Goal: Task Accomplishment & Management: Complete application form

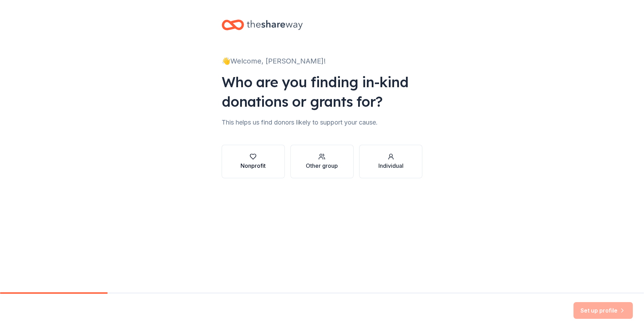
click at [254, 156] on icon "button" at bounding box center [253, 156] width 7 height 7
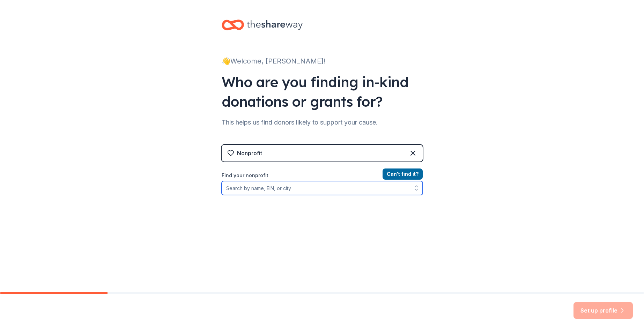
click at [260, 190] on input "Find your nonprofit" at bounding box center [322, 188] width 201 height 14
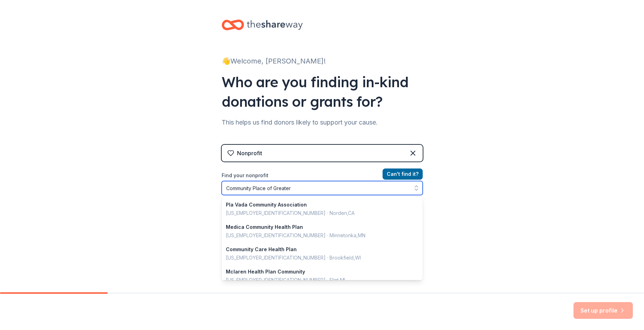
type input "Community Place of Greater"
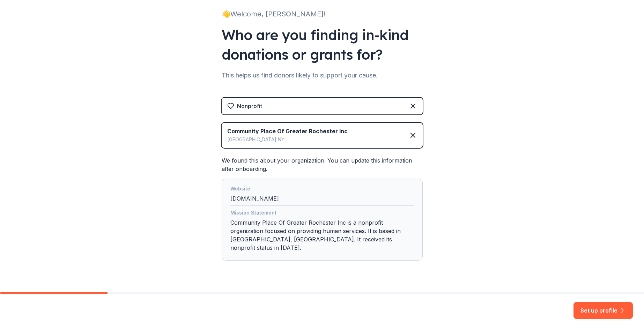
scroll to position [54, 0]
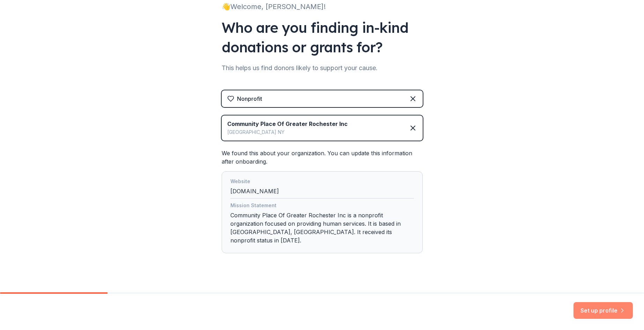
click at [599, 309] on button "Set up profile" at bounding box center [603, 310] width 59 height 17
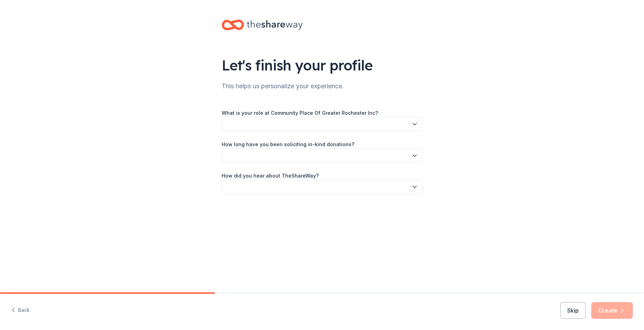
click at [333, 126] on button "button" at bounding box center [322, 124] width 201 height 15
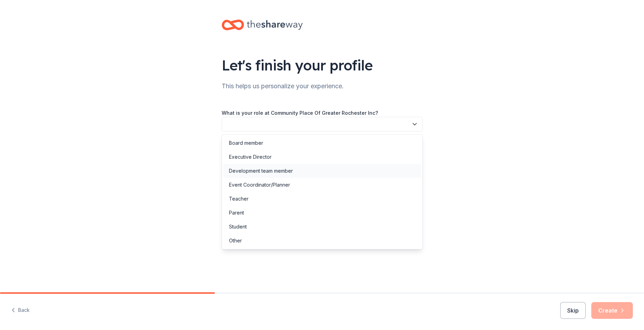
click at [278, 167] on div "Development team member" at bounding box center [322, 171] width 198 height 14
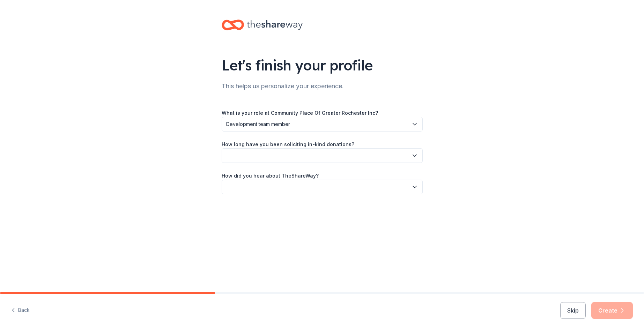
click at [290, 159] on button "button" at bounding box center [322, 155] width 201 height 15
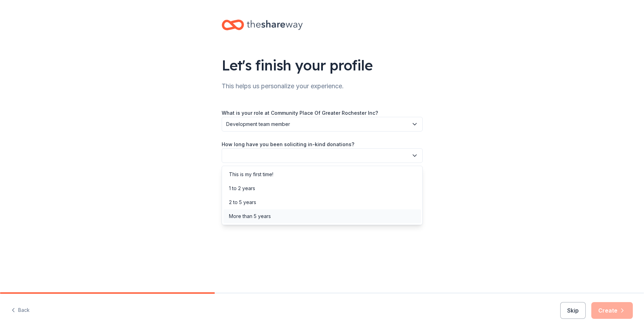
click at [264, 217] on div "More than 5 years" at bounding box center [250, 216] width 42 height 8
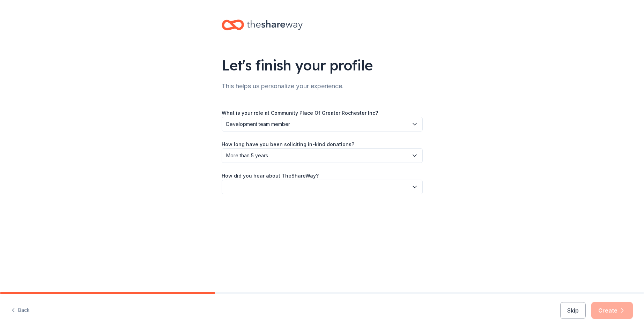
click at [279, 189] on button "button" at bounding box center [322, 187] width 201 height 15
click at [262, 221] on div "Online search" at bounding box center [322, 220] width 198 height 14
click at [608, 311] on button "Create" at bounding box center [612, 310] width 42 height 17
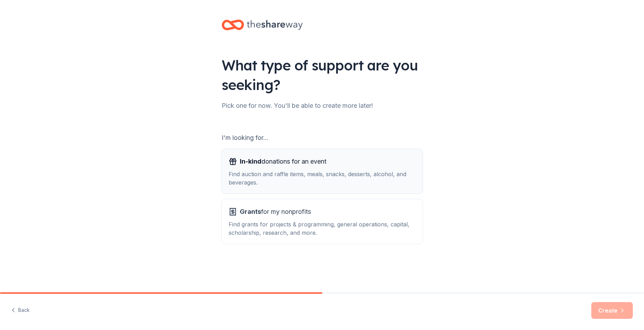
click at [264, 160] on span "In-kind donations for an event" at bounding box center [283, 161] width 87 height 11
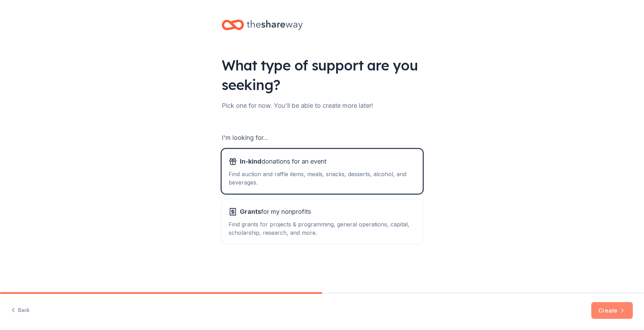
click at [614, 310] on button "Create" at bounding box center [612, 310] width 42 height 17
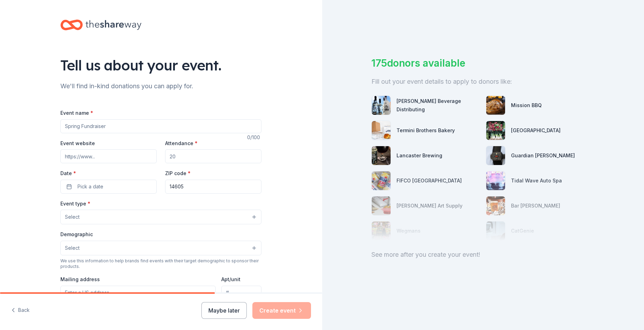
click at [140, 124] on input "Event name *" at bounding box center [160, 126] width 201 height 14
type input "F"
type input "The Art of Giving"
click at [192, 156] on input "Attendance *" at bounding box center [213, 156] width 96 height 14
type input "150"
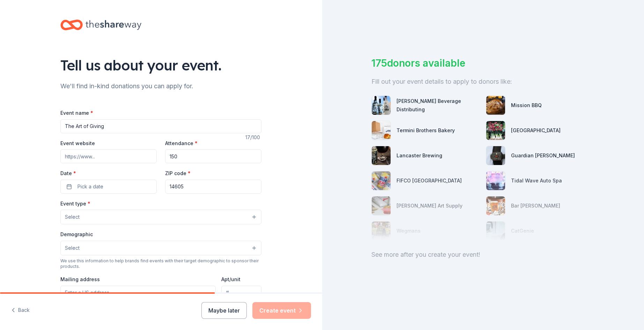
click at [104, 155] on input "Event website" at bounding box center [108, 156] width 96 height 14
type input "www.communityplace.org"
click at [104, 185] on button "Pick a date" at bounding box center [108, 187] width 96 height 14
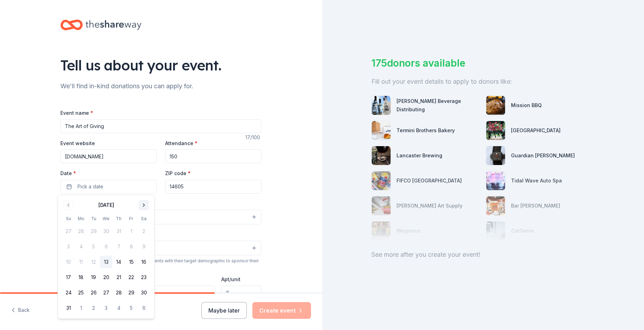
click at [141, 206] on button "Go to next month" at bounding box center [144, 205] width 10 height 10
click at [118, 277] on button "25" at bounding box center [118, 277] width 13 height 13
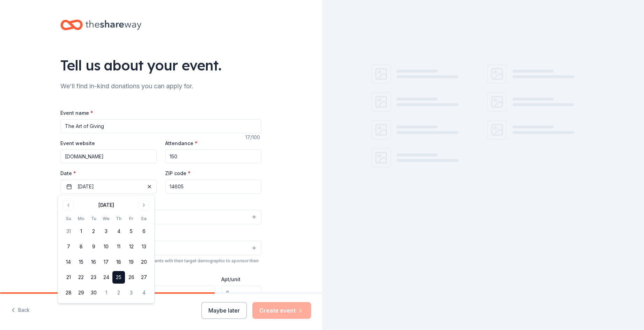
click at [191, 185] on input "14605" at bounding box center [213, 187] width 96 height 14
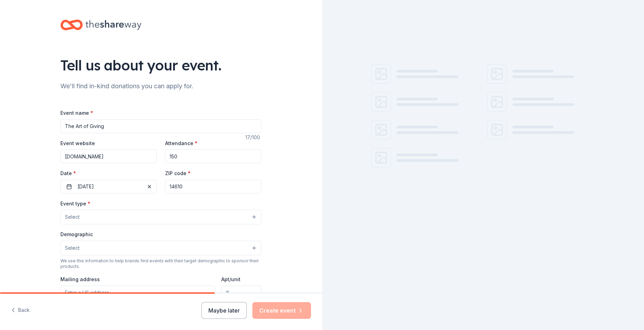
type input "14610"
click at [111, 218] on button "Select" at bounding box center [160, 217] width 201 height 15
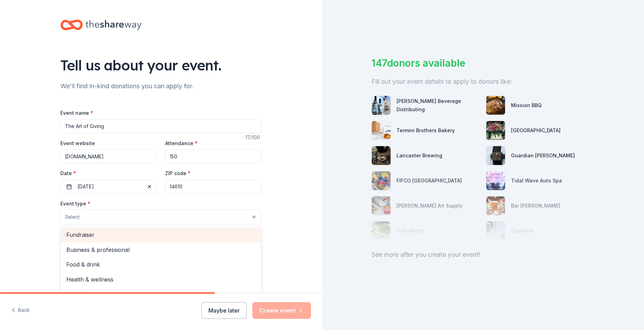
click at [69, 236] on span "Fundraiser" at bounding box center [160, 234] width 189 height 9
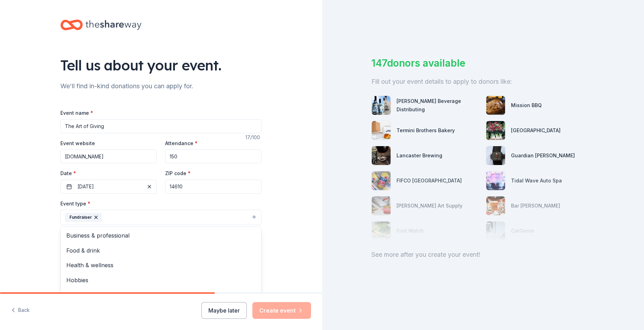
click at [276, 240] on div "Tell us about your event. We'll find in-kind donations you can apply for. Event…" at bounding box center [161, 232] width 322 height 465
click at [100, 248] on button "Select" at bounding box center [160, 249] width 201 height 15
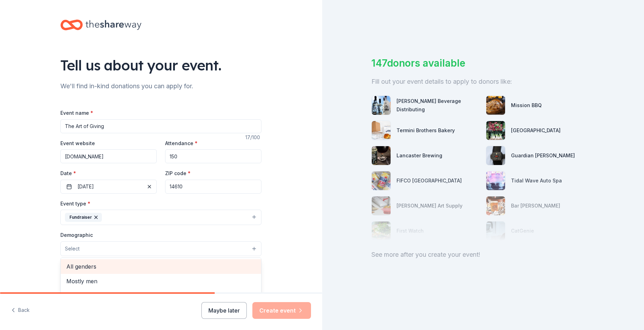
click at [97, 267] on span "All genders" at bounding box center [160, 266] width 189 height 9
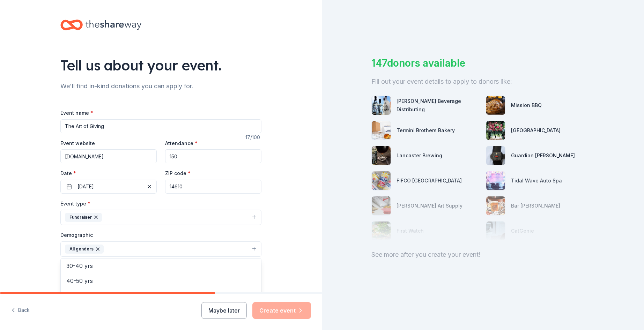
scroll to position [93, 0]
click at [84, 262] on span "30-40 yrs" at bounding box center [160, 263] width 189 height 9
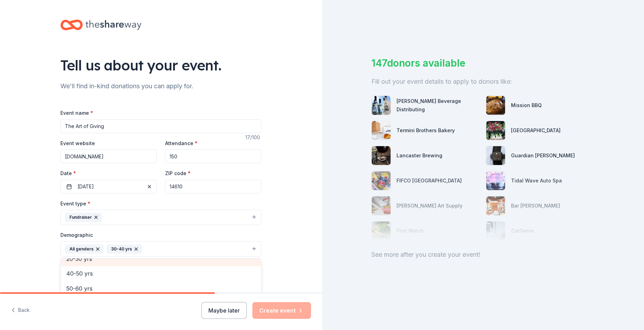
scroll to position [82, 0]
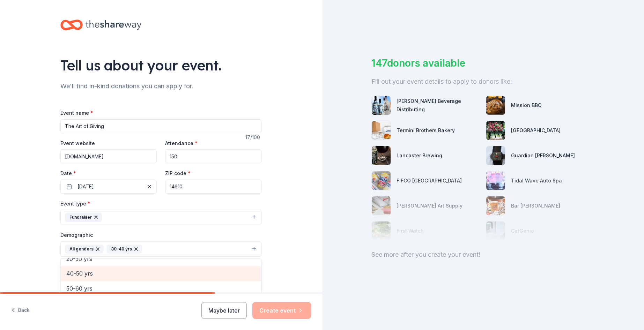
click at [85, 277] on span "40-50 yrs" at bounding box center [160, 273] width 189 height 9
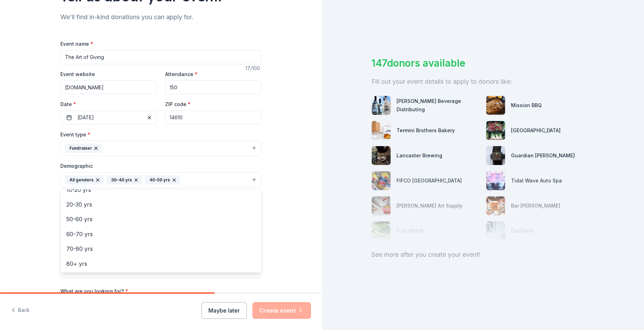
scroll to position [70, 0]
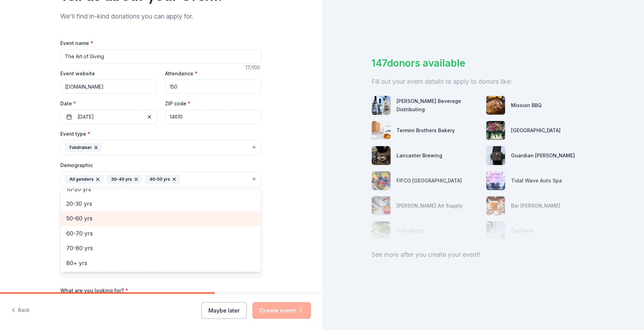
click at [84, 220] on span "50-60 yrs" at bounding box center [160, 218] width 189 height 9
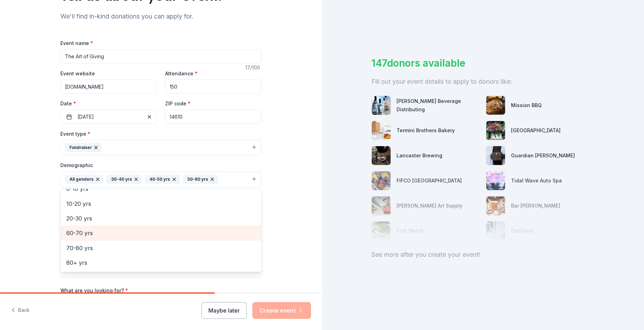
click at [81, 233] on span "60-70 yrs" at bounding box center [160, 233] width 189 height 9
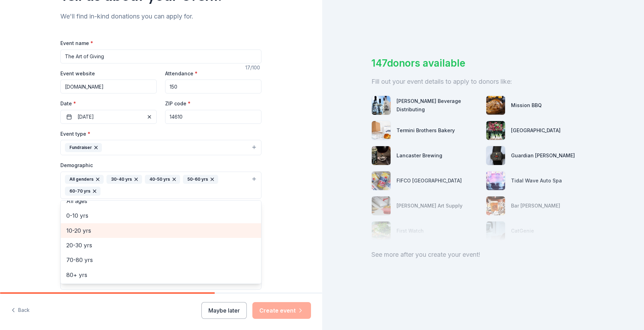
scroll to position [38, 0]
click at [299, 256] on div "Tell us about your event. We'll find in-kind donations you can apply for. Event…" at bounding box center [161, 169] width 322 height 478
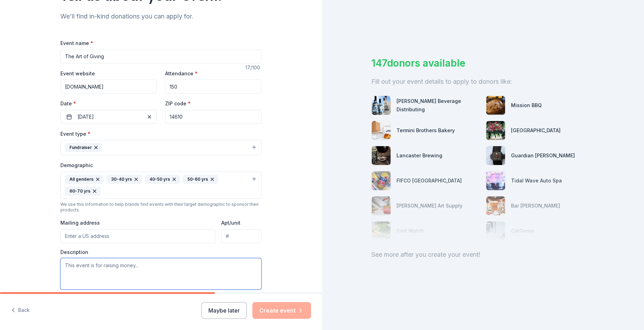
click at [148, 268] on textarea at bounding box center [160, 273] width 201 height 31
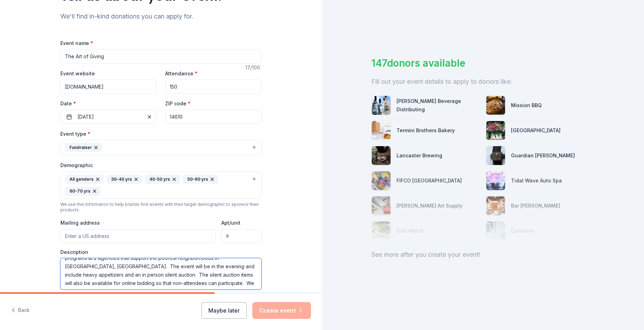
scroll to position [8, 0]
type textarea "This event is raising unrestricted funds for use to support human services prog…"
click at [182, 238] on input "Mailing address" at bounding box center [137, 236] width 155 height 14
click at [173, 236] on input "57 Central Park, Rochester, NY, 14605" at bounding box center [137, 236] width 155 height 14
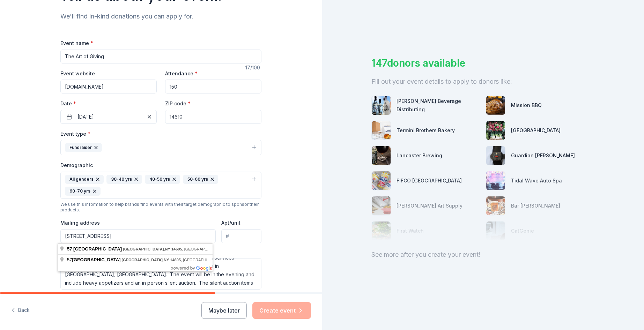
click at [173, 236] on input "57 Central Park, Rochester, NY, 14605" at bounding box center [137, 236] width 155 height 14
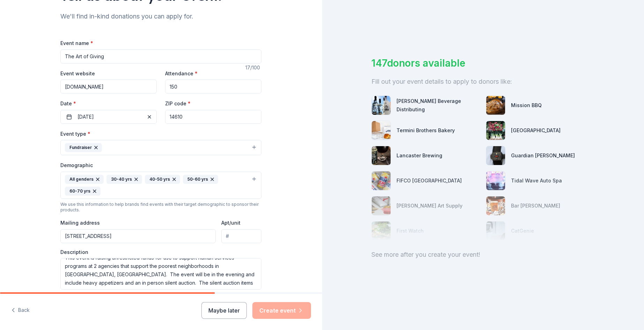
type input "57 Central Park, Rochester, NY, 14605"
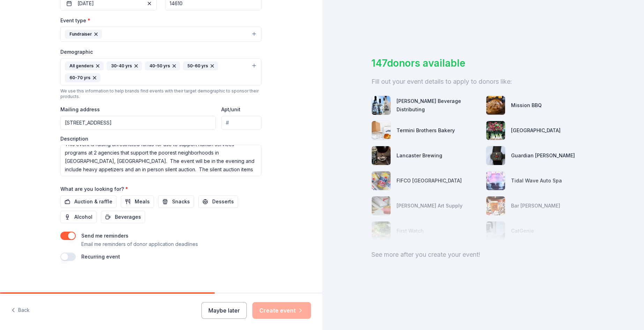
scroll to position [185, 0]
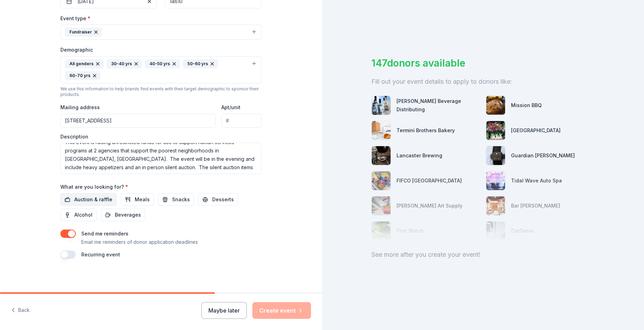
click at [88, 197] on span "Auction & raffle" at bounding box center [93, 200] width 38 height 8
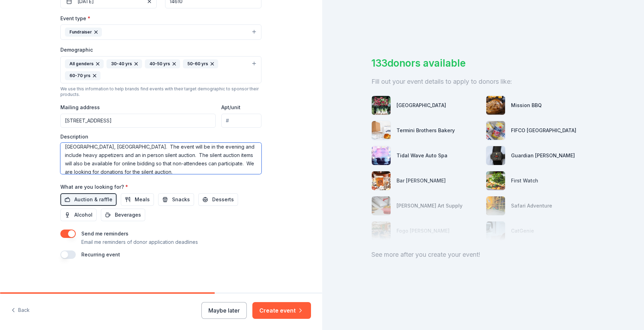
scroll to position [25, 0]
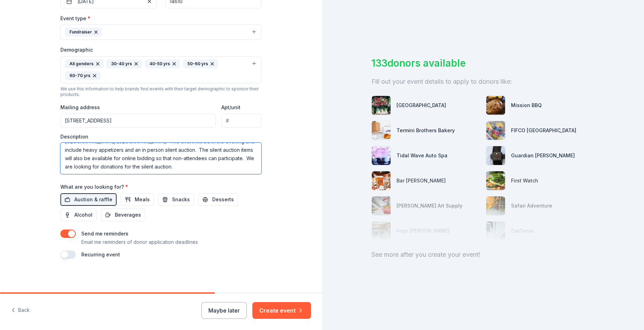
drag, startPoint x: 173, startPoint y: 164, endPoint x: 176, endPoint y: 170, distance: 6.6
click at [176, 170] on textarea "This event is raising unrestricted funds for use to support human services prog…" at bounding box center [160, 158] width 201 height 31
click at [114, 157] on textarea "This event is raising unrestricted funds for use to support human services prog…" at bounding box center [160, 158] width 201 height 31
click at [176, 167] on textarea "This event is raising unrestricted funds for use to support human services prog…" at bounding box center [160, 158] width 201 height 31
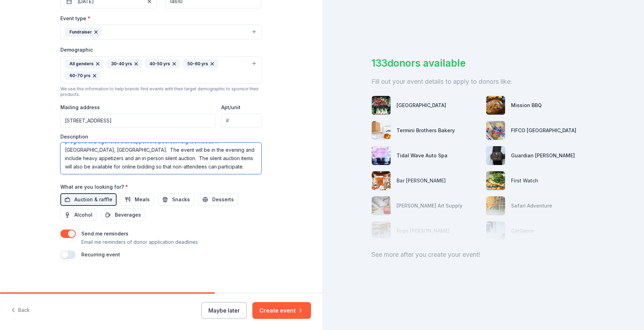
click at [115, 157] on textarea "This event is raising unrestricted funds for use to support human services prog…" at bounding box center [160, 158] width 201 height 31
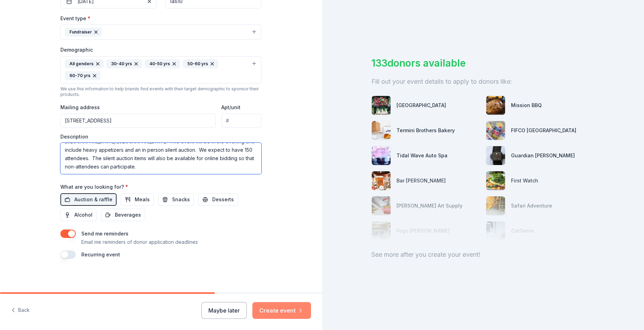
type textarea "This event is raising unrestricted funds for use to support human services prog…"
click at [282, 310] on button "Create event" at bounding box center [281, 310] width 59 height 17
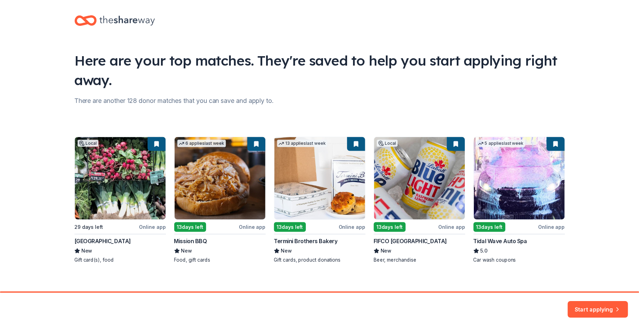
scroll to position [11, 0]
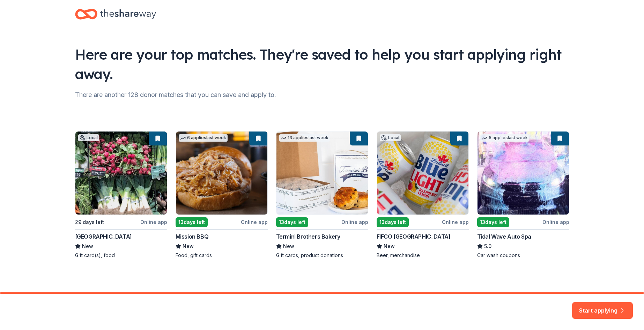
click at [148, 95] on div "There are another 128 donor matches that you can save and apply to." at bounding box center [322, 94] width 494 height 11
click at [228, 176] on div "Local 29 days left Online app Honeoye Falls Market Place New Gift card(s), food…" at bounding box center [322, 195] width 494 height 128
click at [597, 309] on button "Start applying" at bounding box center [602, 307] width 61 height 17
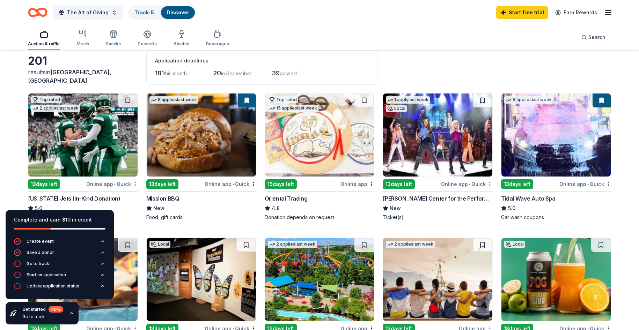
scroll to position [35, 0]
click at [187, 144] on img at bounding box center [201, 135] width 109 height 83
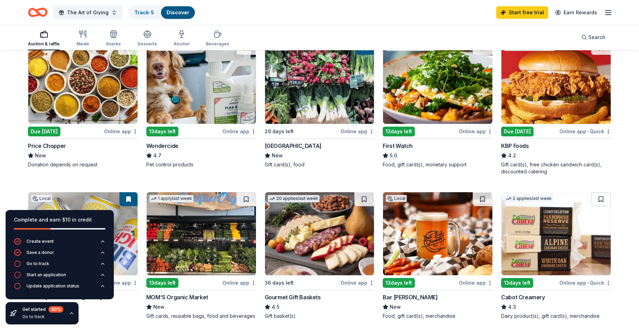
scroll to position [349, 0]
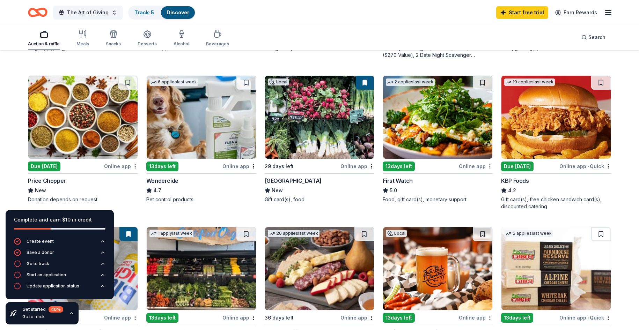
click at [318, 126] on img at bounding box center [319, 117] width 109 height 83
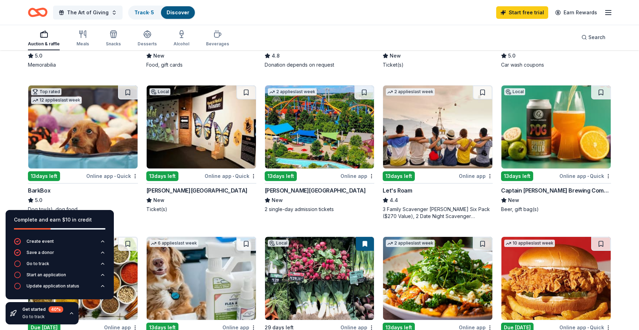
scroll to position [209, 0]
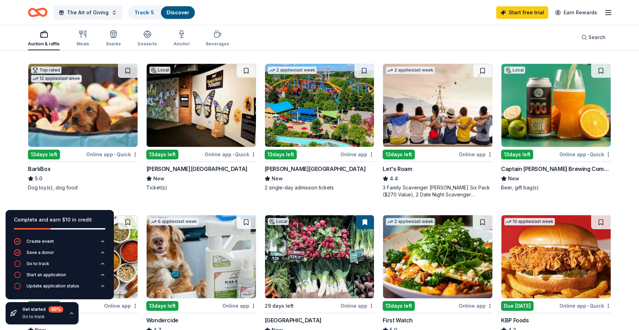
click at [548, 120] on img at bounding box center [555, 105] width 109 height 83
click at [58, 101] on img at bounding box center [82, 105] width 109 height 83
click at [414, 148] on div "2 applies last week 13 days left Online app Let's Roam 4.4 3 Family Scavenger H…" at bounding box center [438, 131] width 110 height 135
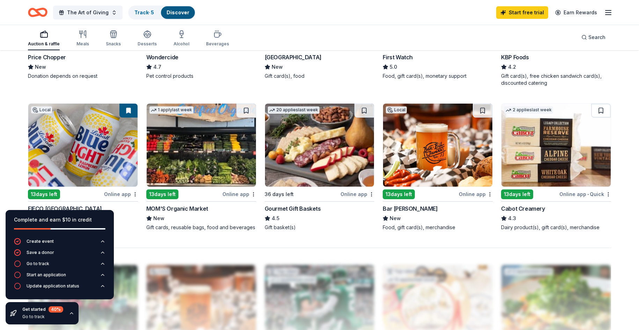
scroll to position [489, 0]
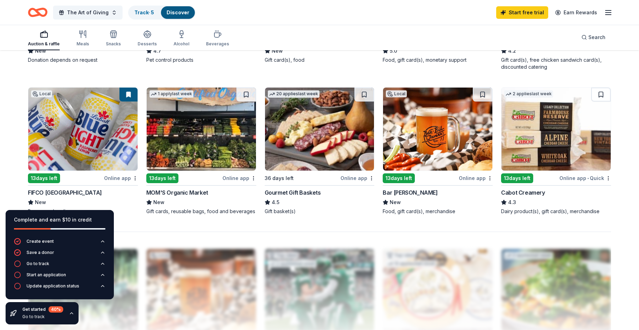
click at [297, 156] on img at bounding box center [319, 129] width 109 height 83
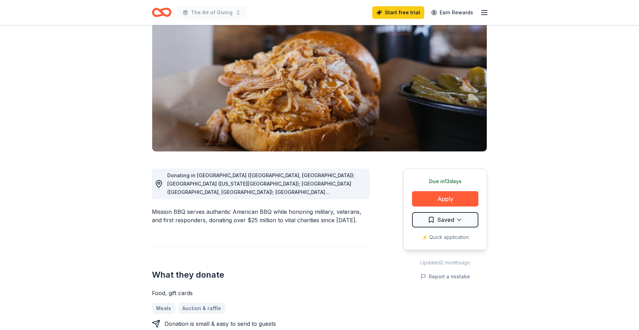
scroll to position [35, 0]
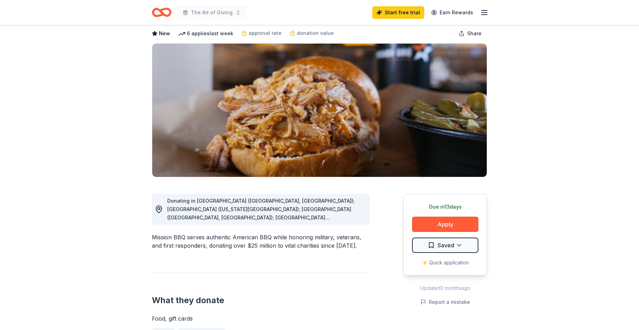
click at [340, 216] on span "Donating in [GEOGRAPHIC_DATA] ([GEOGRAPHIC_DATA], [GEOGRAPHIC_DATA]); [GEOGRAPH…" at bounding box center [265, 310] width 196 height 224
click at [162, 209] on icon at bounding box center [159, 209] width 8 height 8
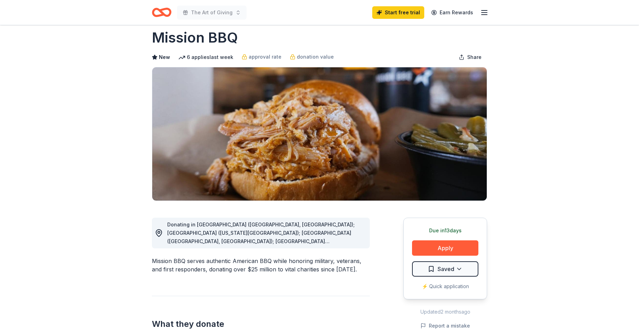
scroll to position [0, 0]
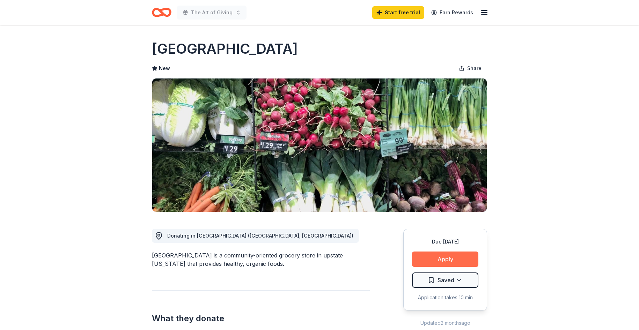
click at [441, 258] on button "Apply" at bounding box center [445, 259] width 66 height 15
drag, startPoint x: 441, startPoint y: 258, endPoint x: 445, endPoint y: 258, distance: 4.5
click at [445, 258] on button "Apply" at bounding box center [445, 259] width 66 height 15
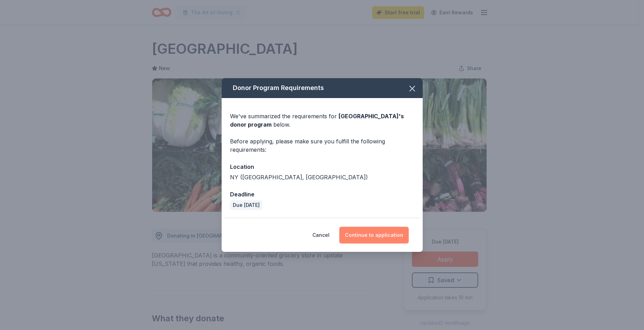
click at [372, 235] on button "Continue to application" at bounding box center [373, 235] width 69 height 17
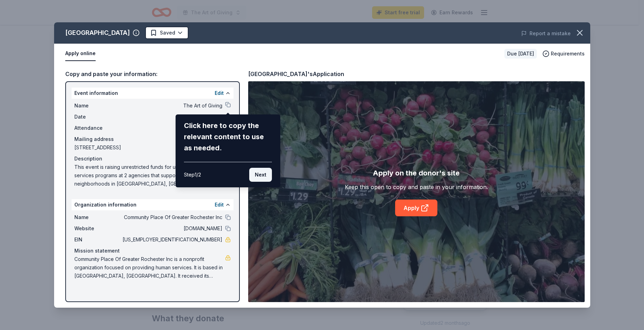
click at [258, 177] on button "Next" at bounding box center [260, 175] width 23 height 14
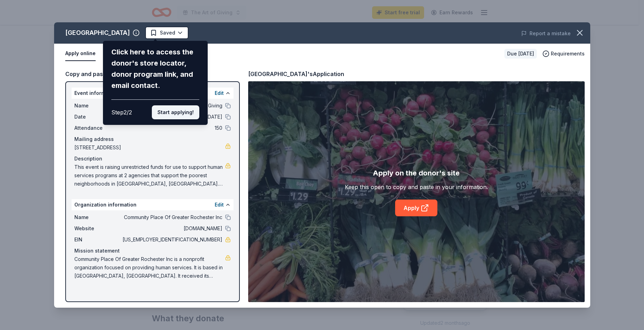
click at [172, 112] on button "Start applying!" at bounding box center [175, 112] width 47 height 14
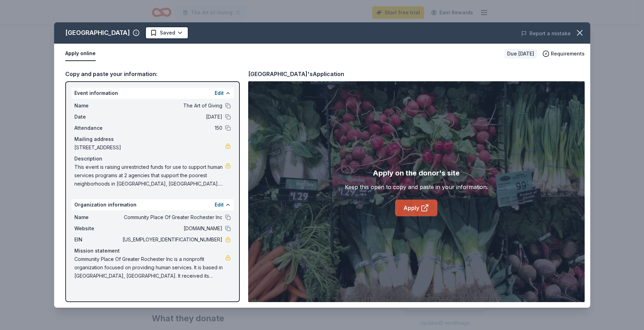
click at [405, 209] on link "Apply" at bounding box center [416, 208] width 42 height 17
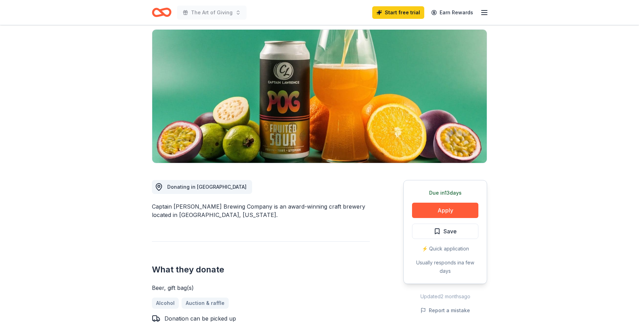
scroll to position [105, 0]
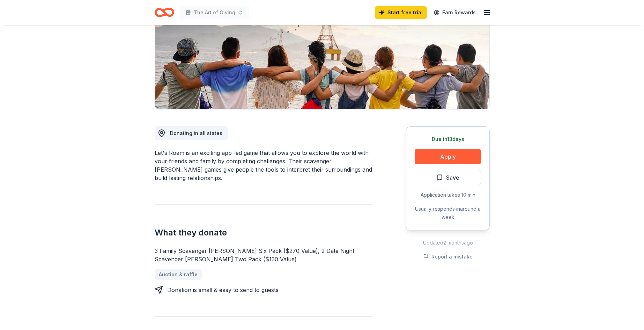
scroll to position [70, 0]
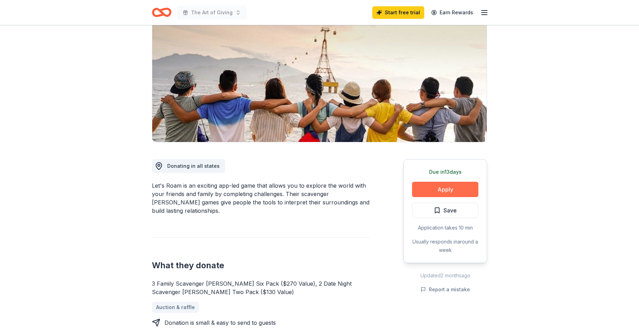
click at [442, 189] on button "Apply" at bounding box center [445, 189] width 66 height 15
click at [445, 189] on button "Apply" at bounding box center [445, 189] width 66 height 15
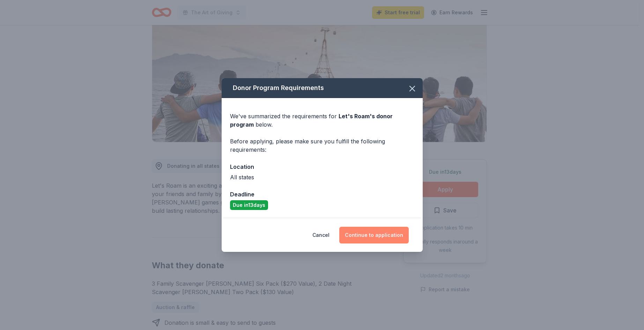
click at [378, 235] on button "Continue to application" at bounding box center [373, 235] width 69 height 17
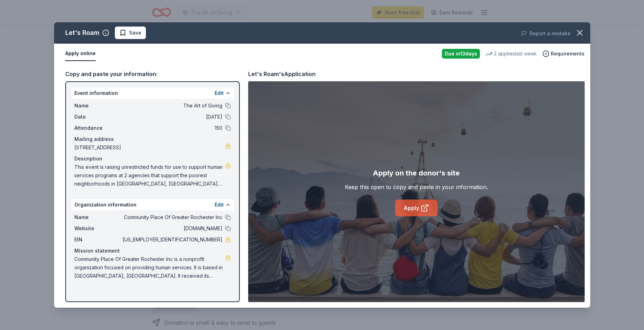
click at [410, 210] on link "Apply" at bounding box center [416, 208] width 42 height 17
